Goal: Navigation & Orientation: Understand site structure

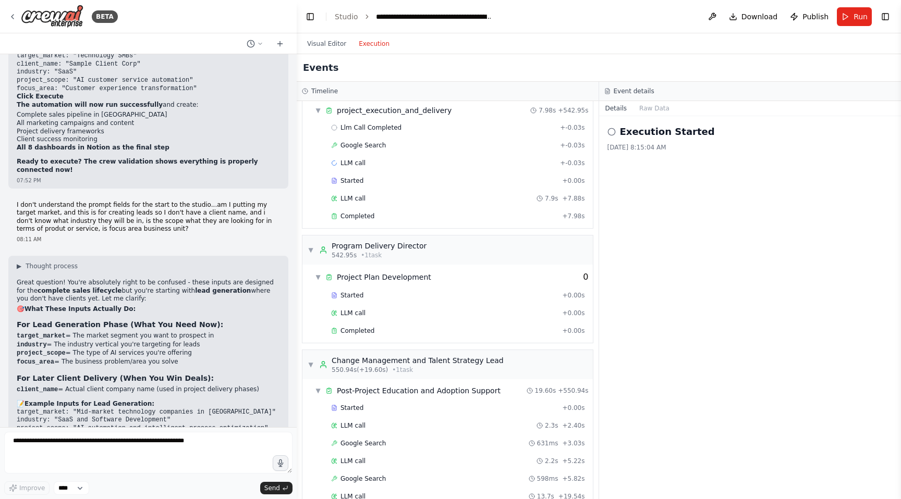
scroll to position [2358, 0]
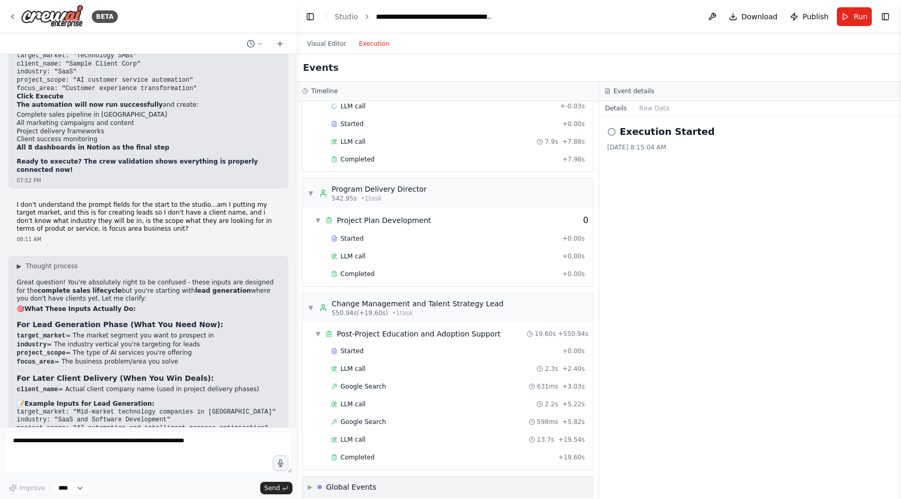
click at [309, 483] on span "▶" at bounding box center [310, 487] width 5 height 8
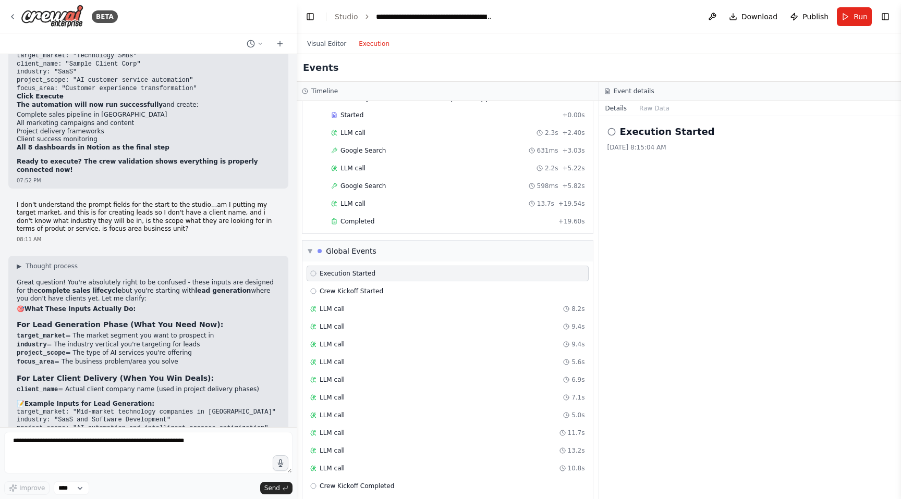
scroll to position [2612, 0]
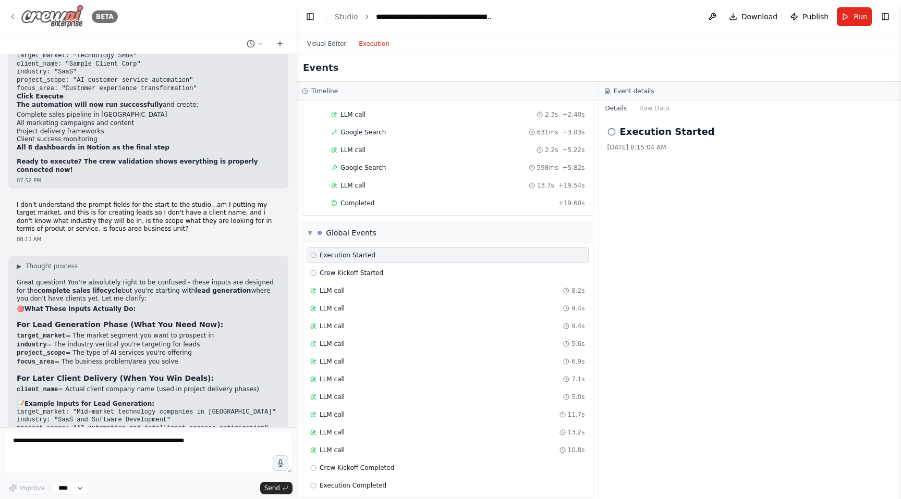
click at [10, 13] on icon at bounding box center [12, 17] width 8 height 8
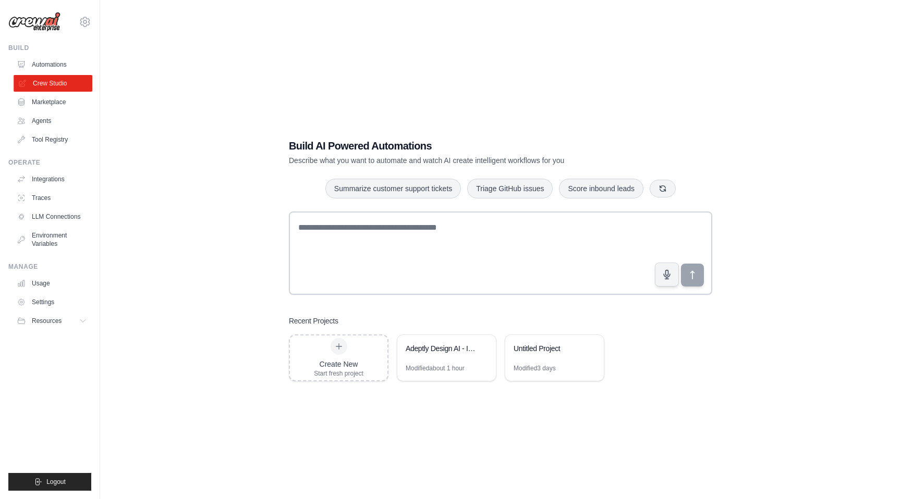
click at [56, 90] on link "Crew Studio" at bounding box center [53, 83] width 79 height 17
click at [48, 115] on link "Agents" at bounding box center [53, 121] width 79 height 17
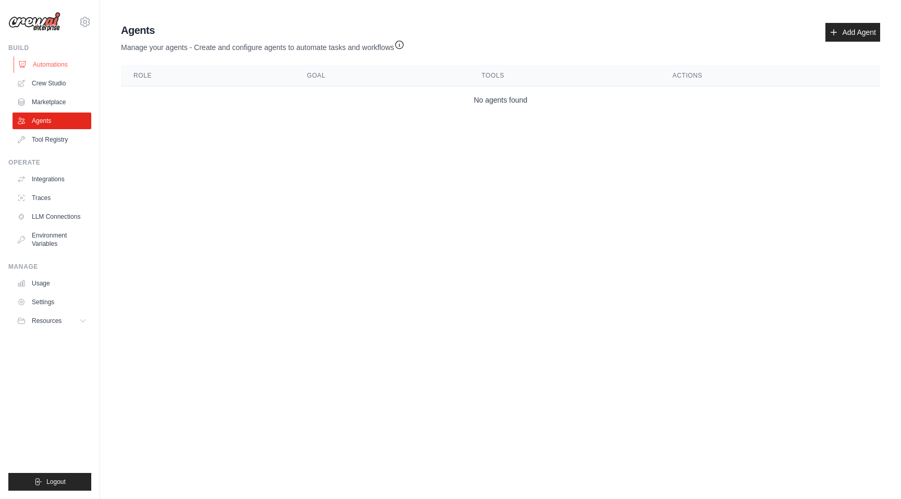
click at [50, 64] on link "Automations" at bounding box center [53, 64] width 79 height 17
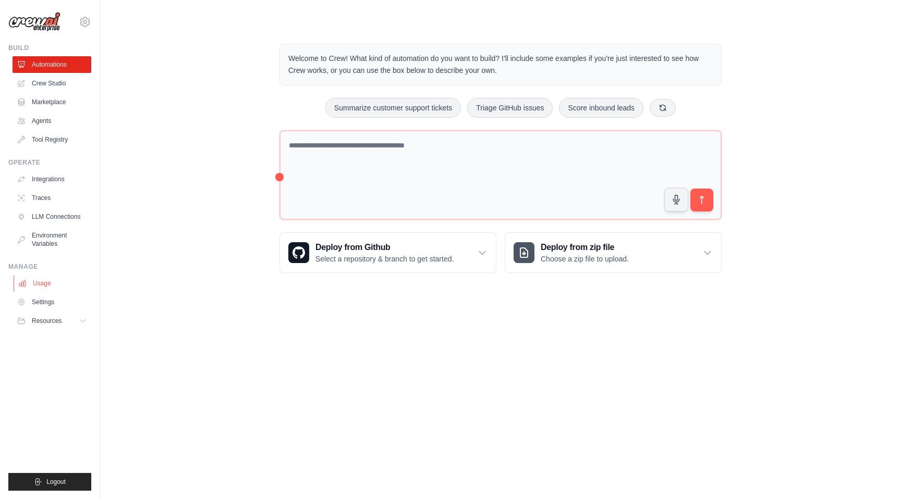
click at [46, 287] on link "Usage" at bounding box center [53, 283] width 79 height 17
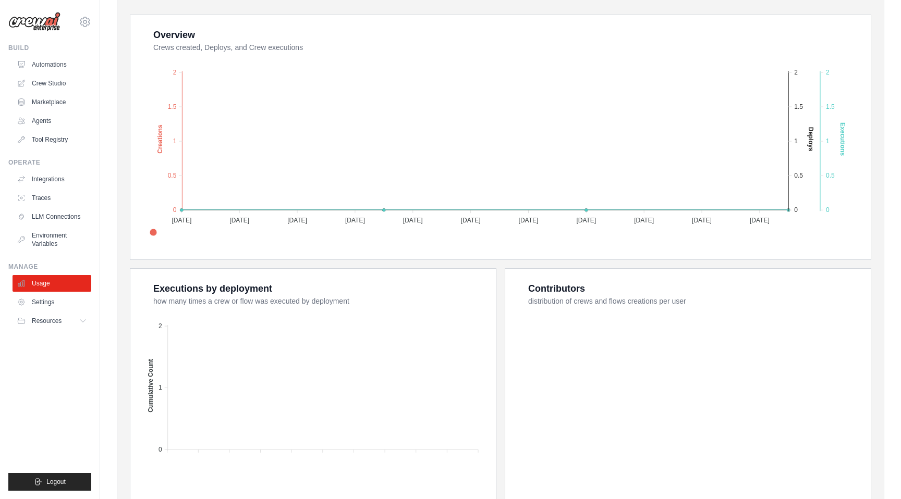
scroll to position [256, 0]
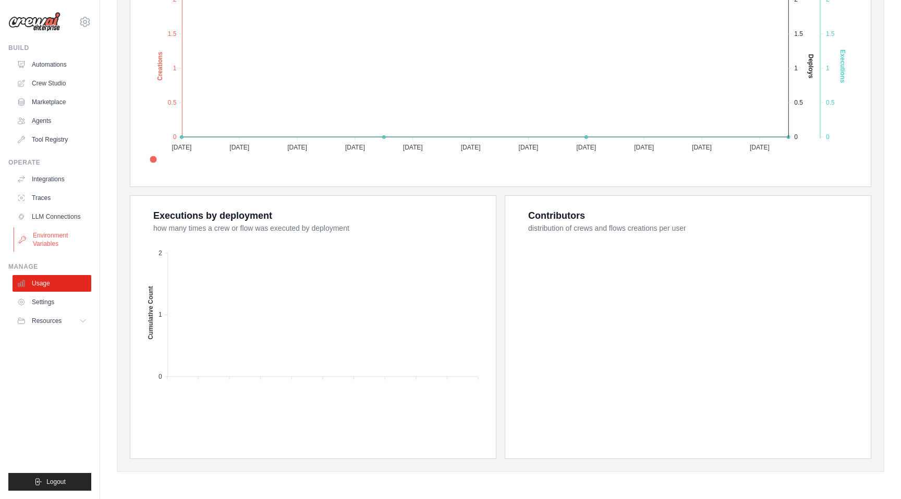
click at [53, 243] on link "Environment Variables" at bounding box center [53, 239] width 79 height 25
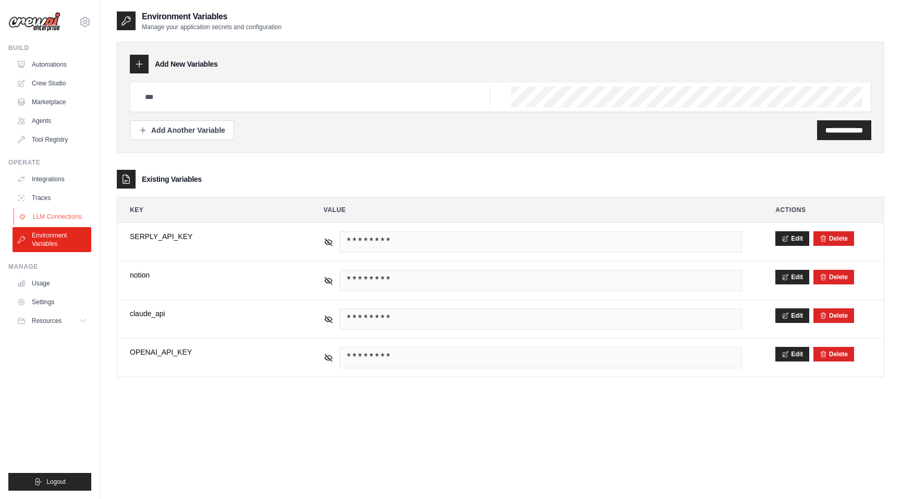
click at [53, 220] on link "LLM Connections" at bounding box center [53, 216] width 79 height 17
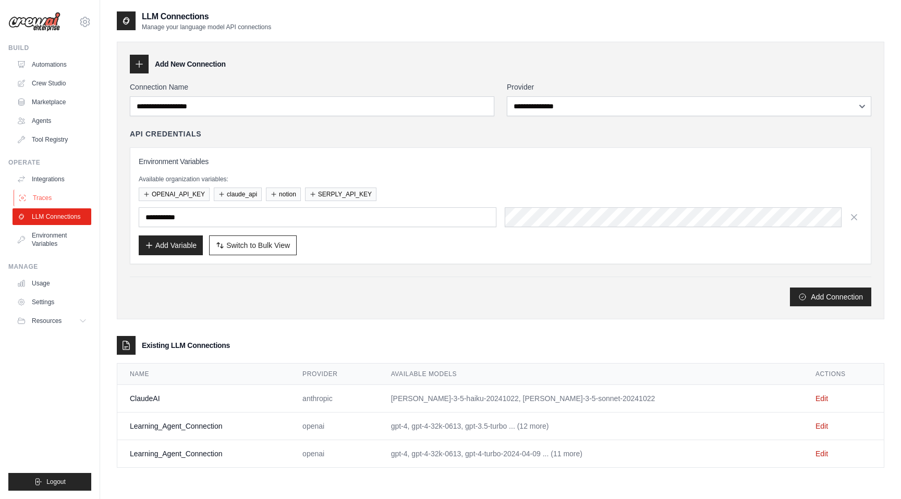
click at [50, 202] on link "Traces" at bounding box center [53, 198] width 79 height 17
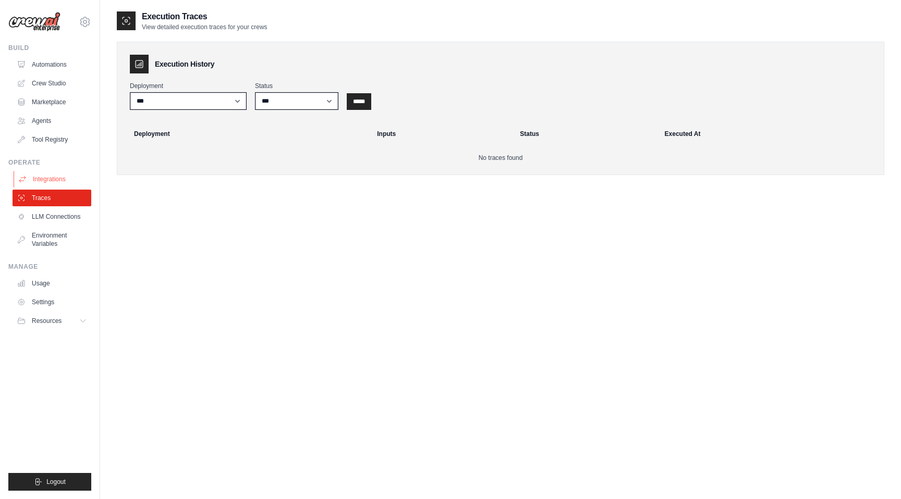
click at [48, 182] on link "Integrations" at bounding box center [53, 179] width 79 height 17
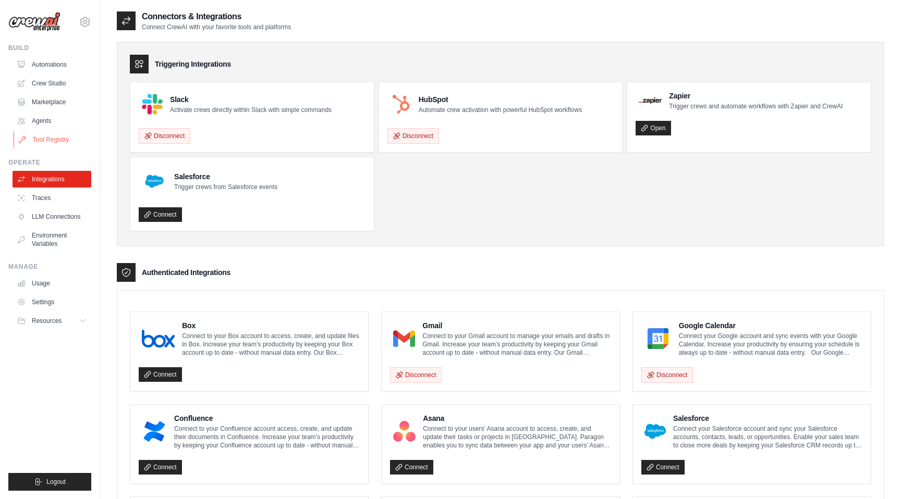
click at [53, 140] on link "Tool Registry" at bounding box center [53, 139] width 79 height 17
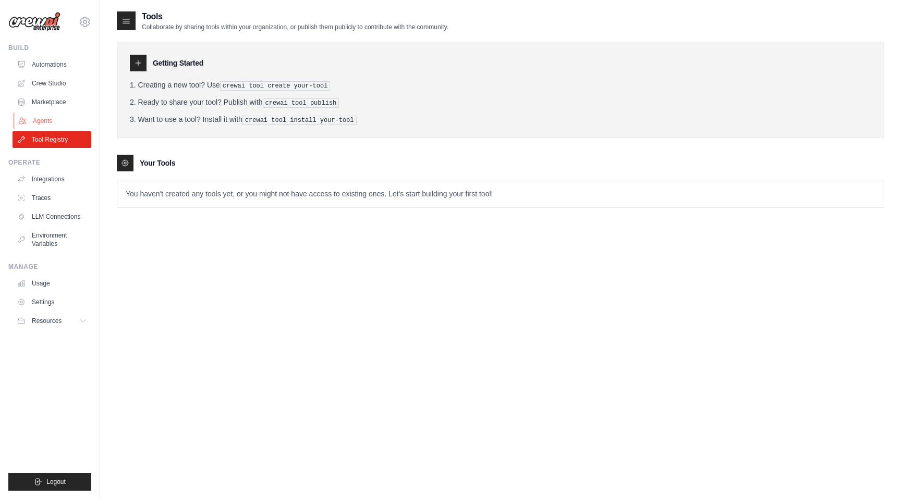
click at [53, 125] on link "Agents" at bounding box center [53, 121] width 79 height 17
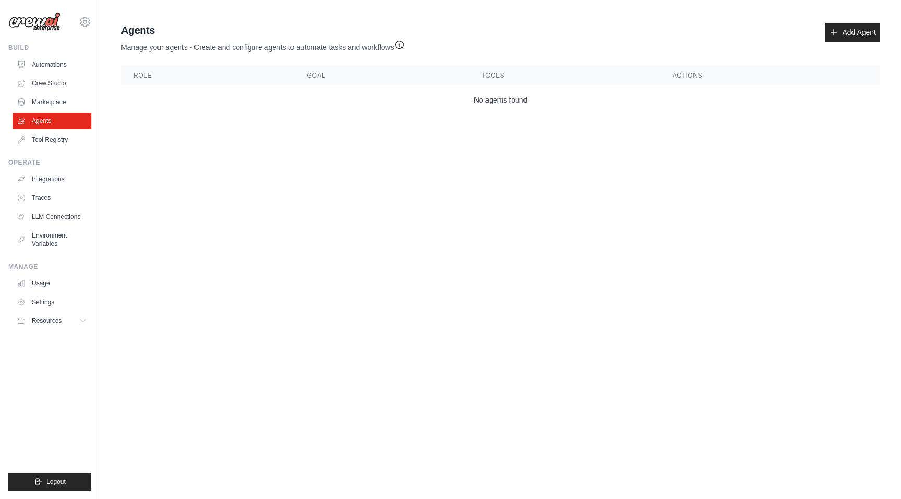
click at [53, 111] on ul "Automations Crew Studio Marketplace Agents Tool Registry" at bounding box center [52, 102] width 79 height 92
click at [52, 102] on link "Marketplace" at bounding box center [53, 102] width 79 height 17
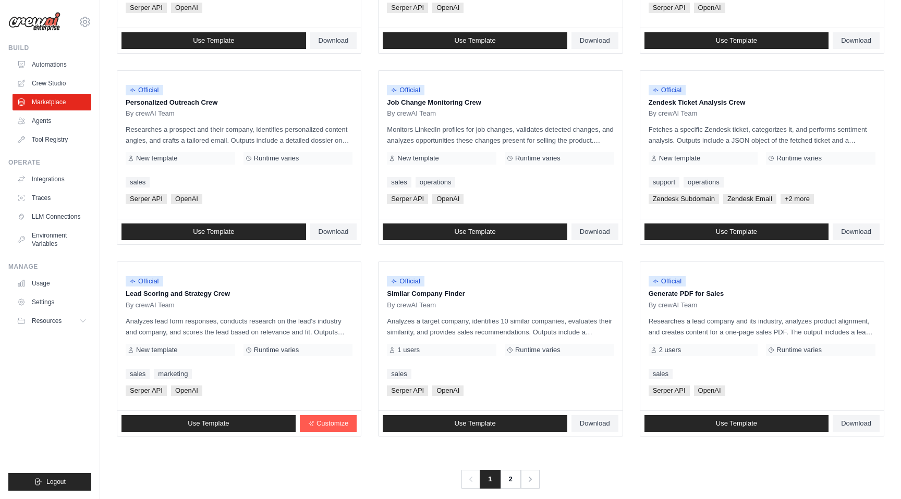
scroll to position [466, 0]
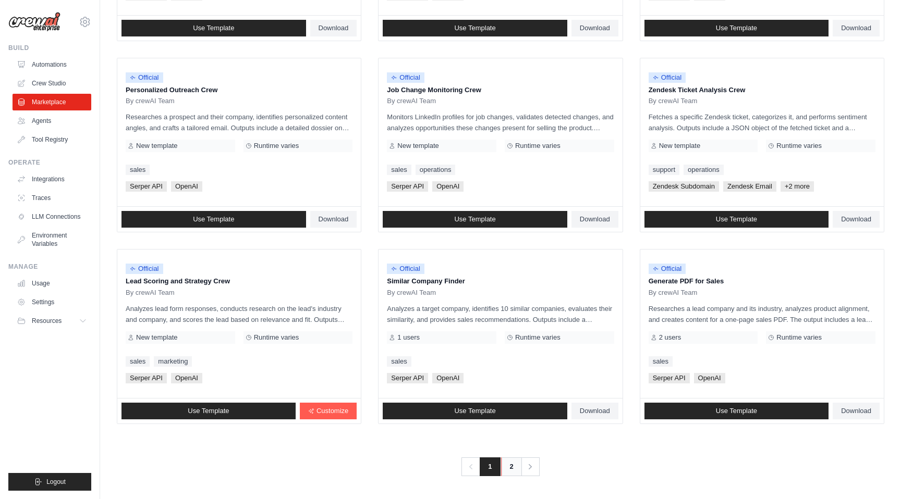
click at [510, 470] on link "2" at bounding box center [511, 467] width 21 height 19
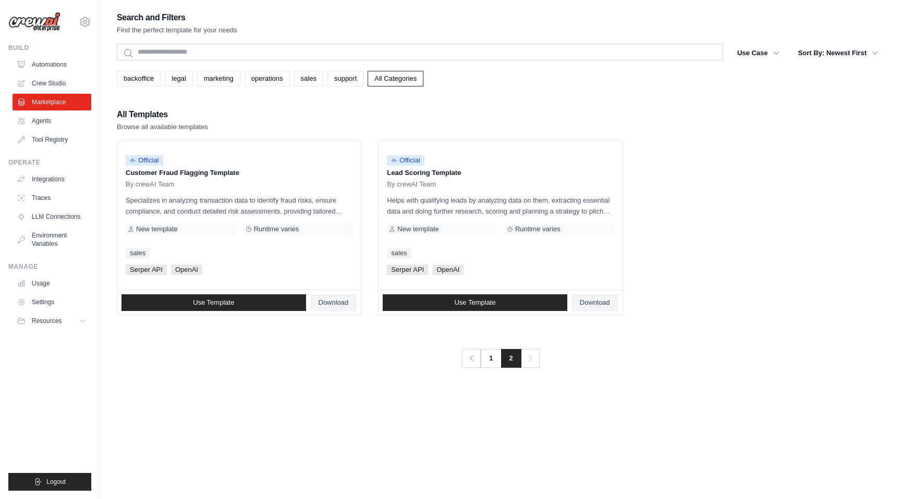
click at [371, 312] on ul "Official Customer Fraud Flagging Template By crewAI Team Specializes in analyzi…" at bounding box center [500, 228] width 767 height 175
click at [46, 69] on link "Automations" at bounding box center [53, 64] width 79 height 17
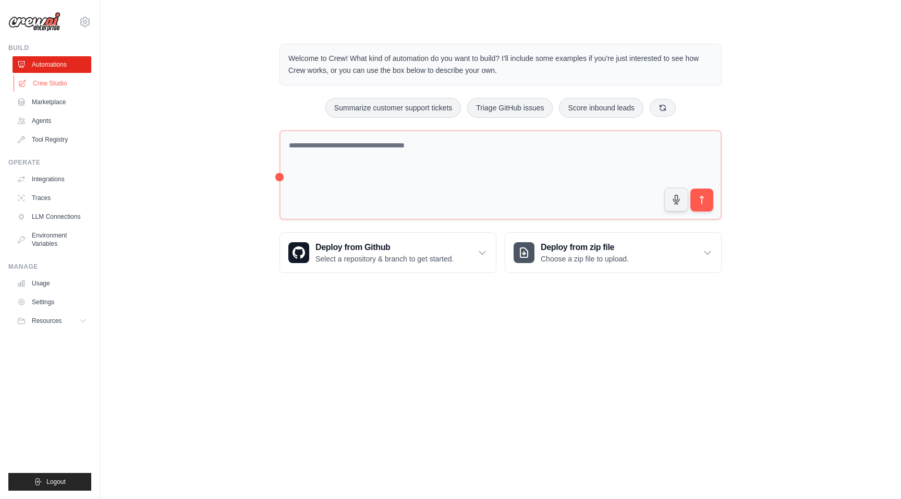
click at [52, 83] on link "Crew Studio" at bounding box center [53, 83] width 79 height 17
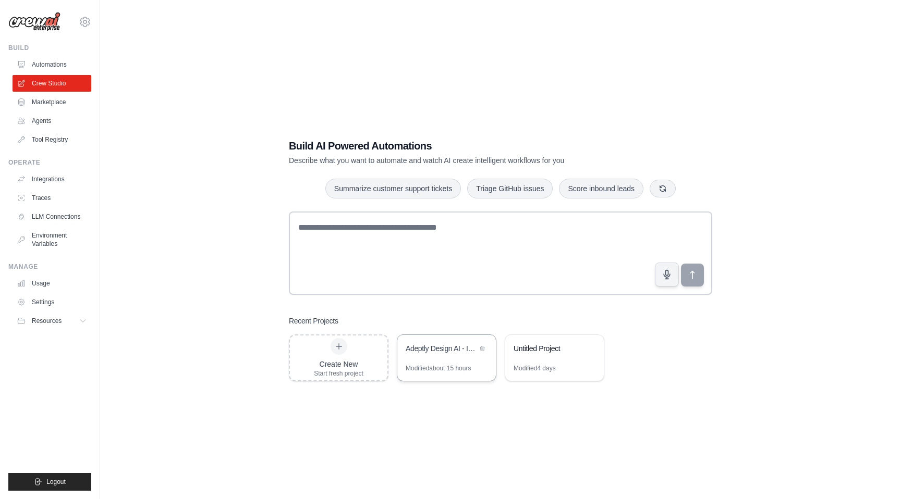
click at [429, 361] on div "Adeptly Design AI - Integrated Sales & Consulting Powerhouse" at bounding box center [446, 349] width 99 height 29
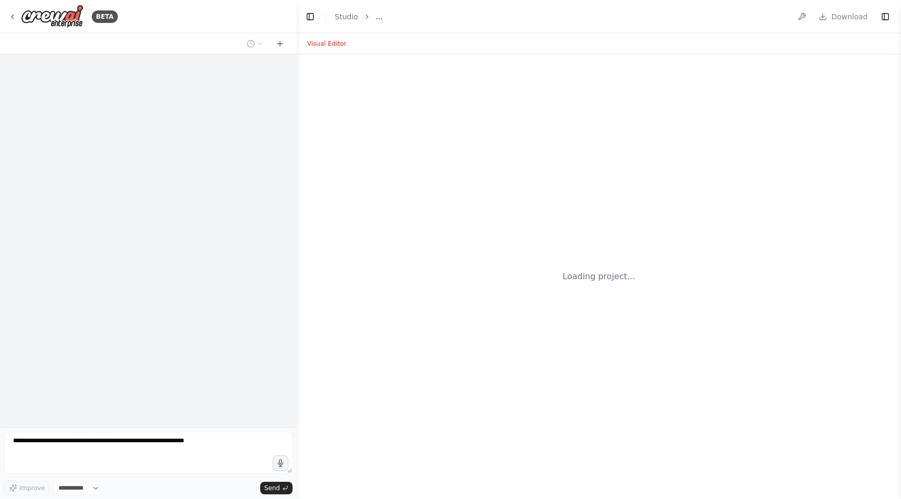
select select "****"
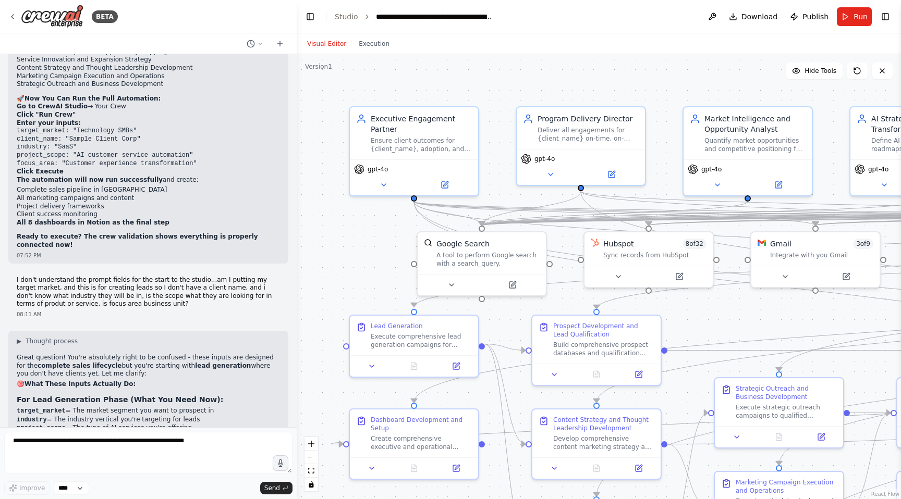
scroll to position [15306, 0]
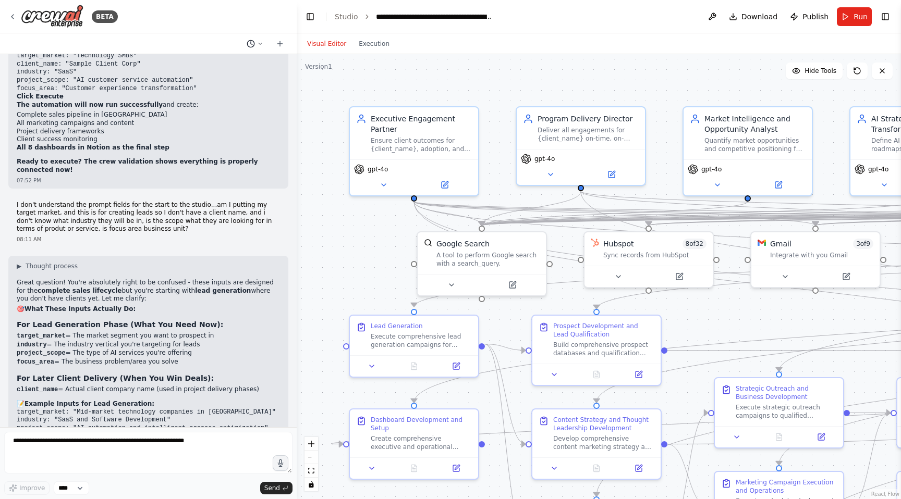
click at [257, 39] on button at bounding box center [254, 44] width 25 height 13
click at [206, 65] on span "I don't understand the prompt fields for the start to the studio...am I putting…" at bounding box center [210, 65] width 68 height 8
drag, startPoint x: 618, startPoint y: 216, endPoint x: 375, endPoint y: 205, distance: 243.1
click at [375, 205] on div ".deletable-edge-delete-btn { width: 20px; height: 20px; border: 0px solid #ffff…" at bounding box center [599, 276] width 604 height 445
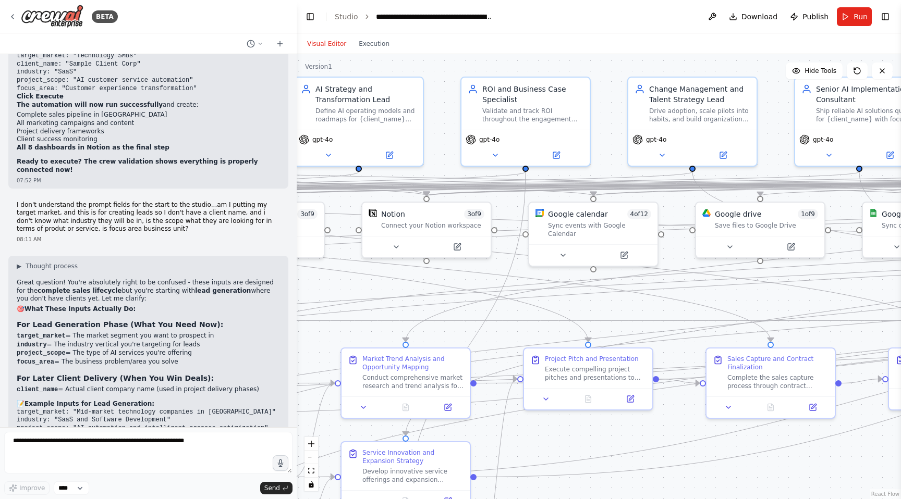
drag, startPoint x: 744, startPoint y: 325, endPoint x: 188, endPoint y: 296, distance: 556.4
click at [188, 296] on div "BETA 🎯 CREW OVERVIEW Crew Name: Adeptly Design AI Consulting Crew Mission: Deli…" at bounding box center [450, 249] width 901 height 499
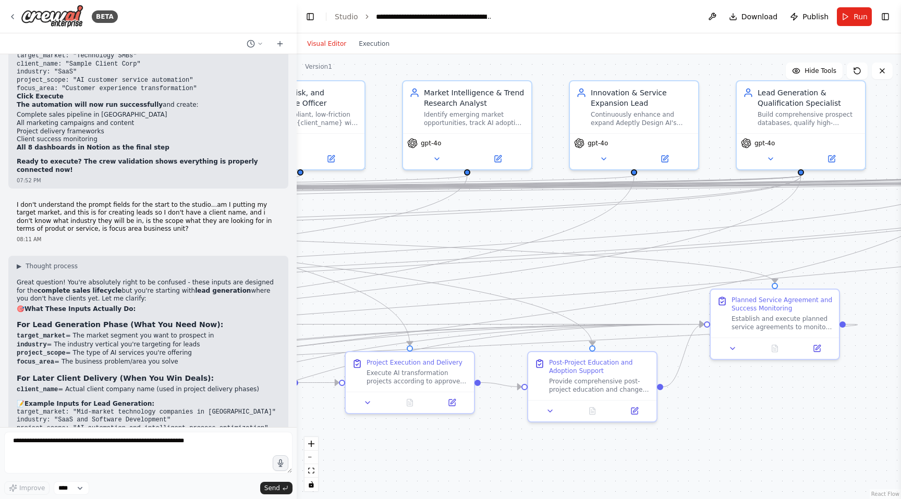
drag, startPoint x: 759, startPoint y: 307, endPoint x: 34, endPoint y: 311, distance: 725.5
click at [34, 311] on div "BETA 🎯 CREW OVERVIEW Crew Name: Adeptly Design AI Consulting Crew Mission: Deli…" at bounding box center [450, 249] width 901 height 499
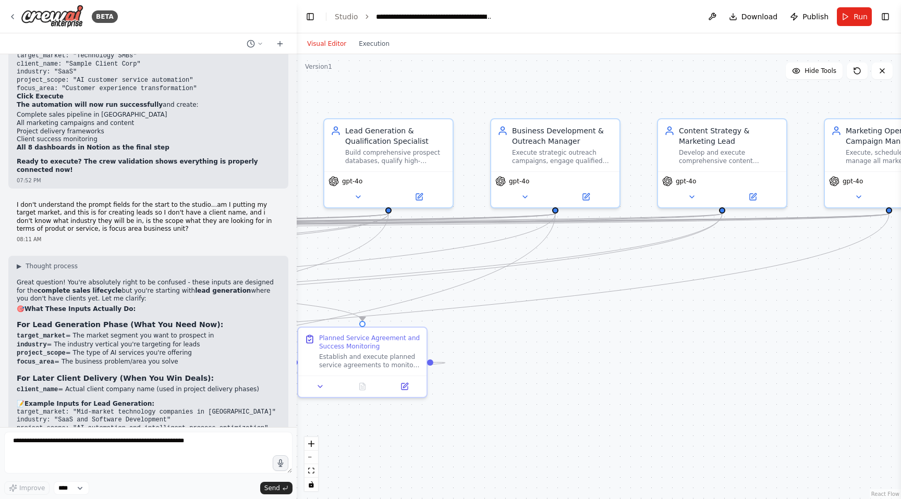
drag, startPoint x: 617, startPoint y: 279, endPoint x: 204, endPoint y: 317, distance: 414.0
click at [204, 317] on div "BETA 🎯 CREW OVERVIEW Crew Name: Adeptly Design AI Consulting Crew Mission: Deli…" at bounding box center [450, 249] width 901 height 499
